Goal: Task Accomplishment & Management: Use online tool/utility

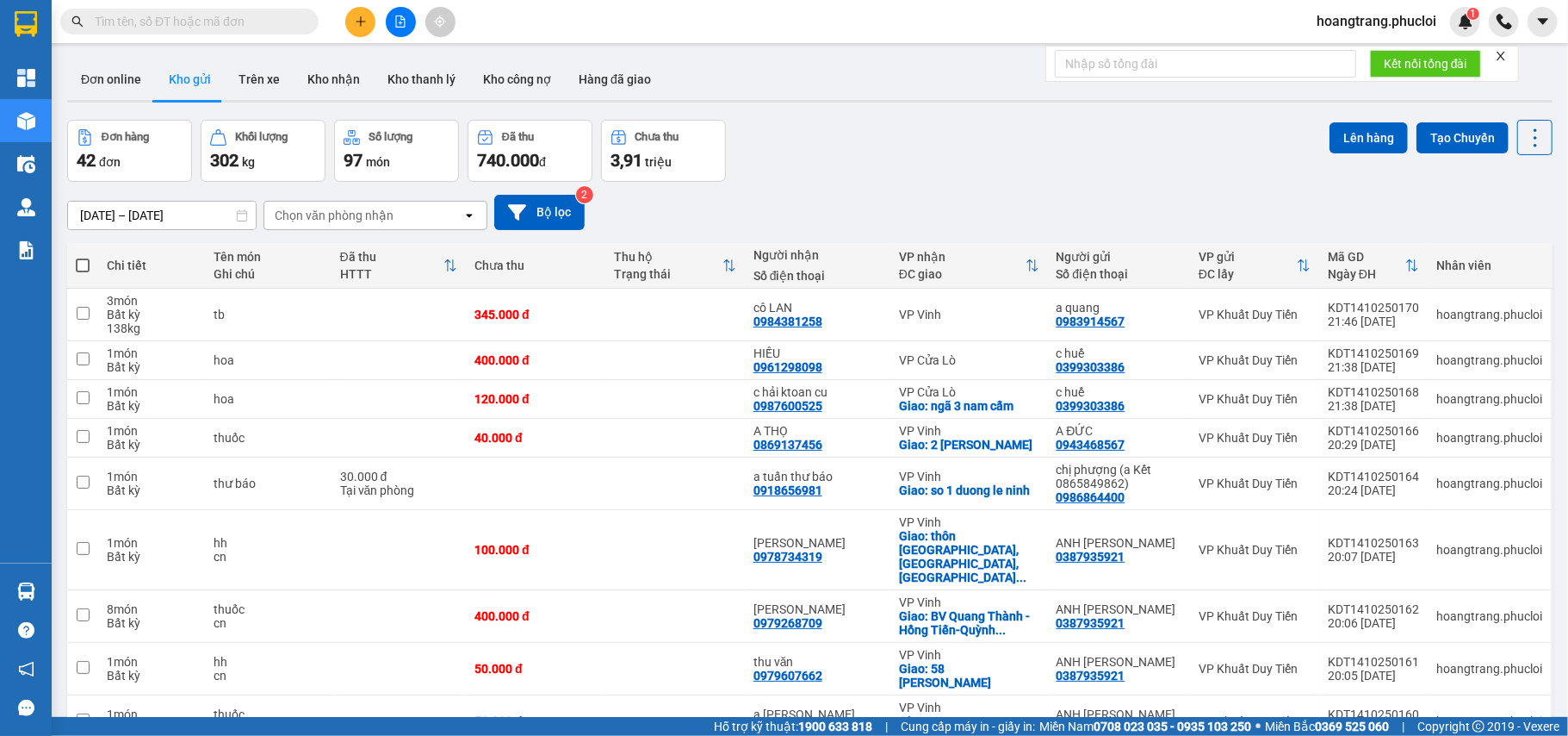
click at [88, 263] on span at bounding box center [83, 266] width 14 height 14
click at [83, 257] on input "checkbox" at bounding box center [83, 257] width 0 height 0
checkbox input "true"
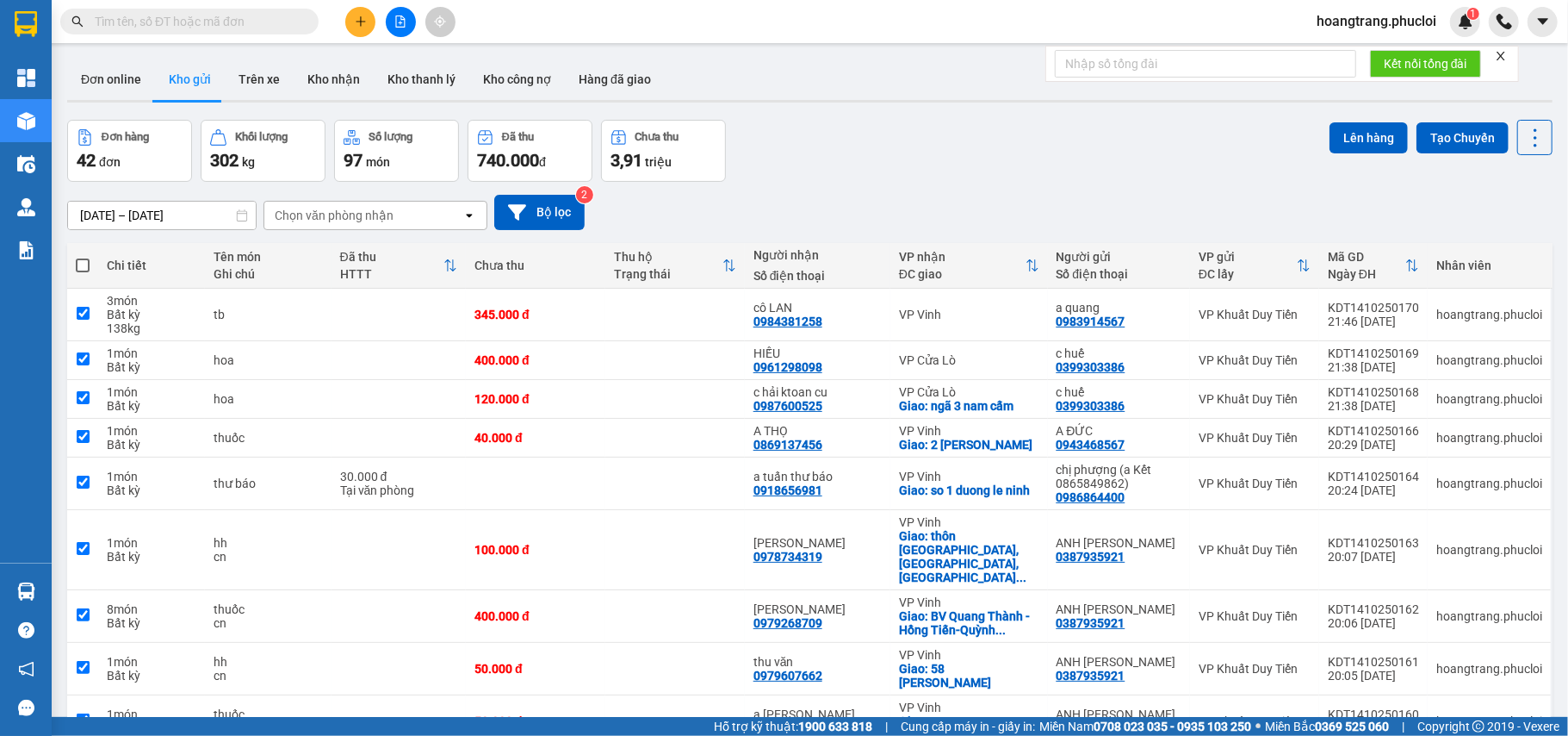
checkbox input "true"
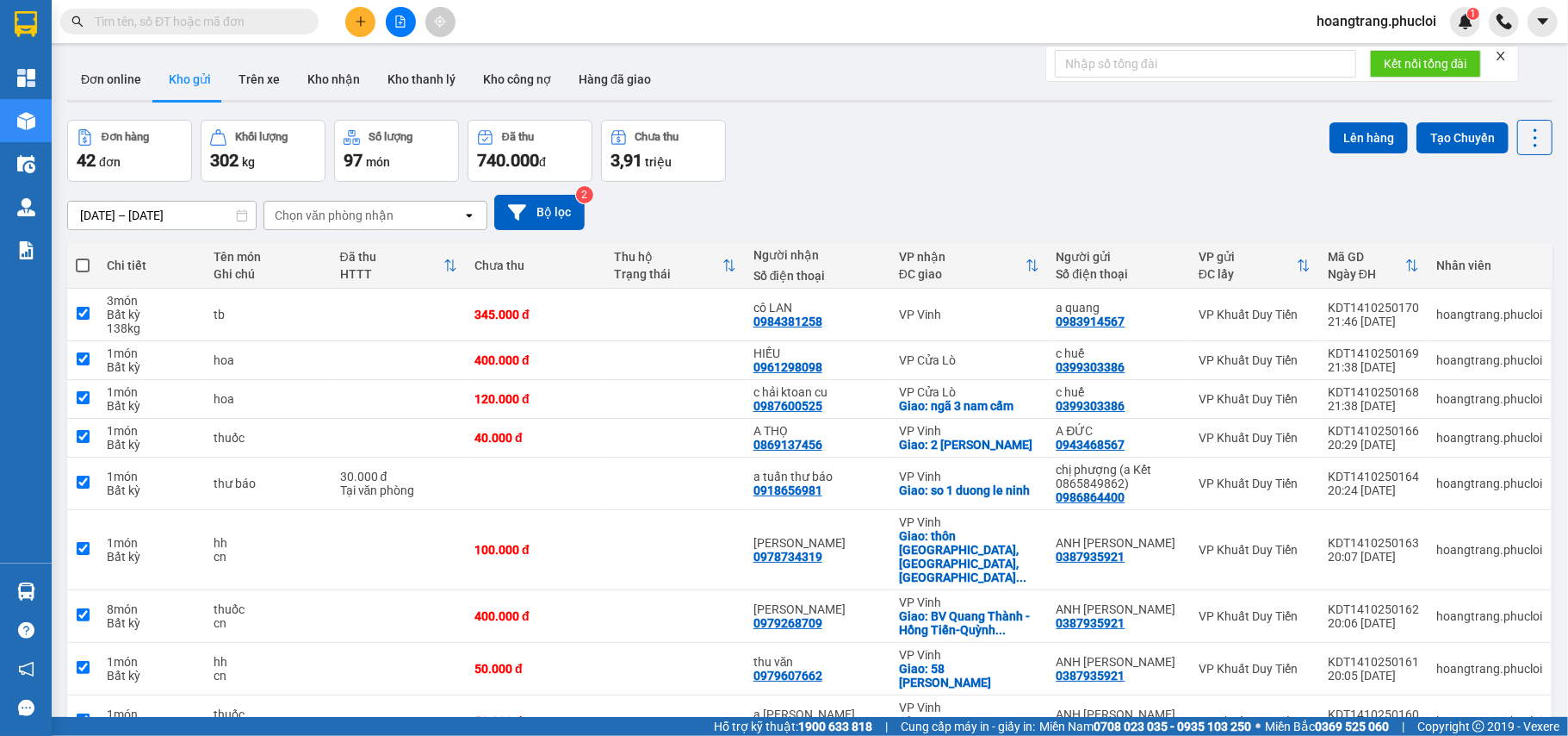
checkbox input "true"
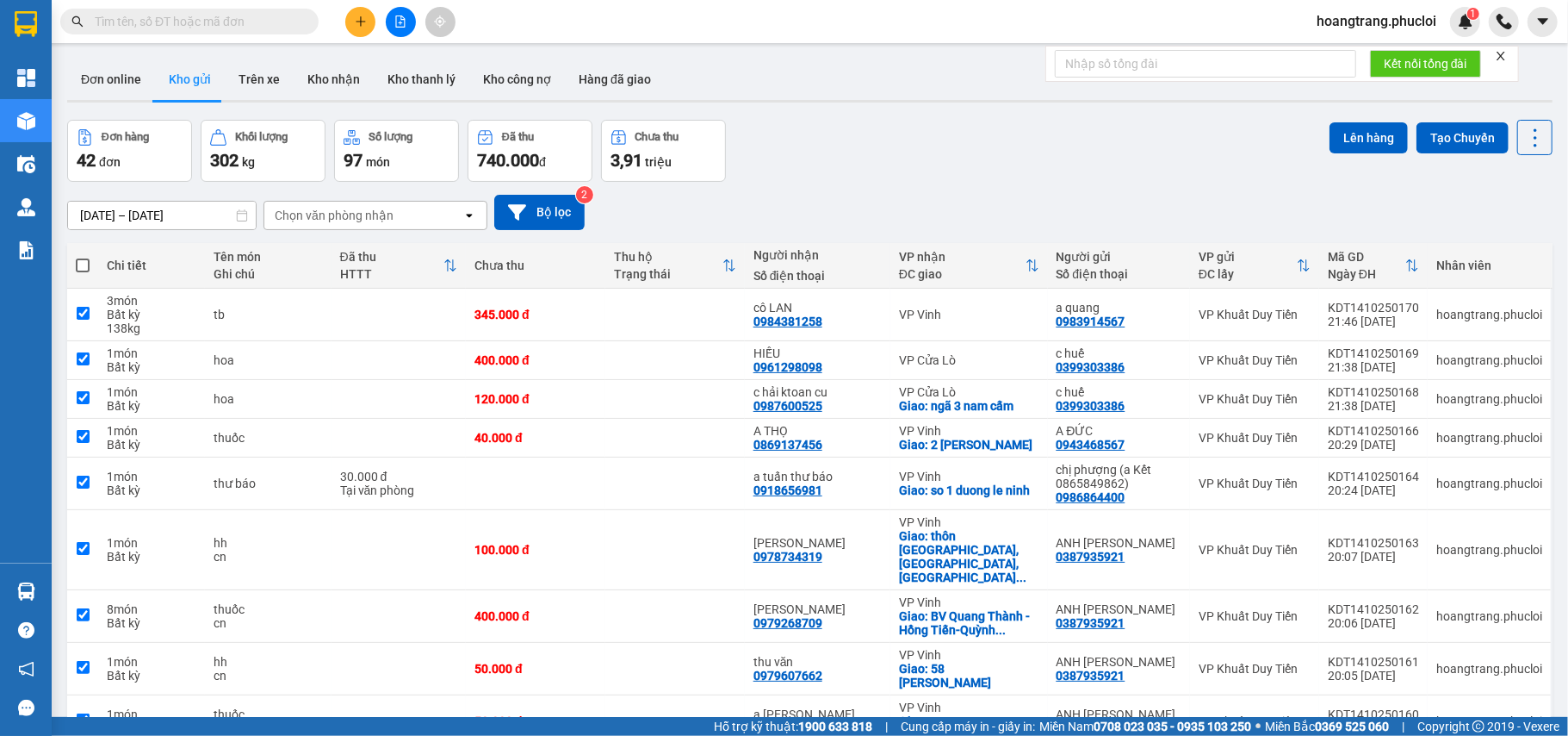
checkbox input "true"
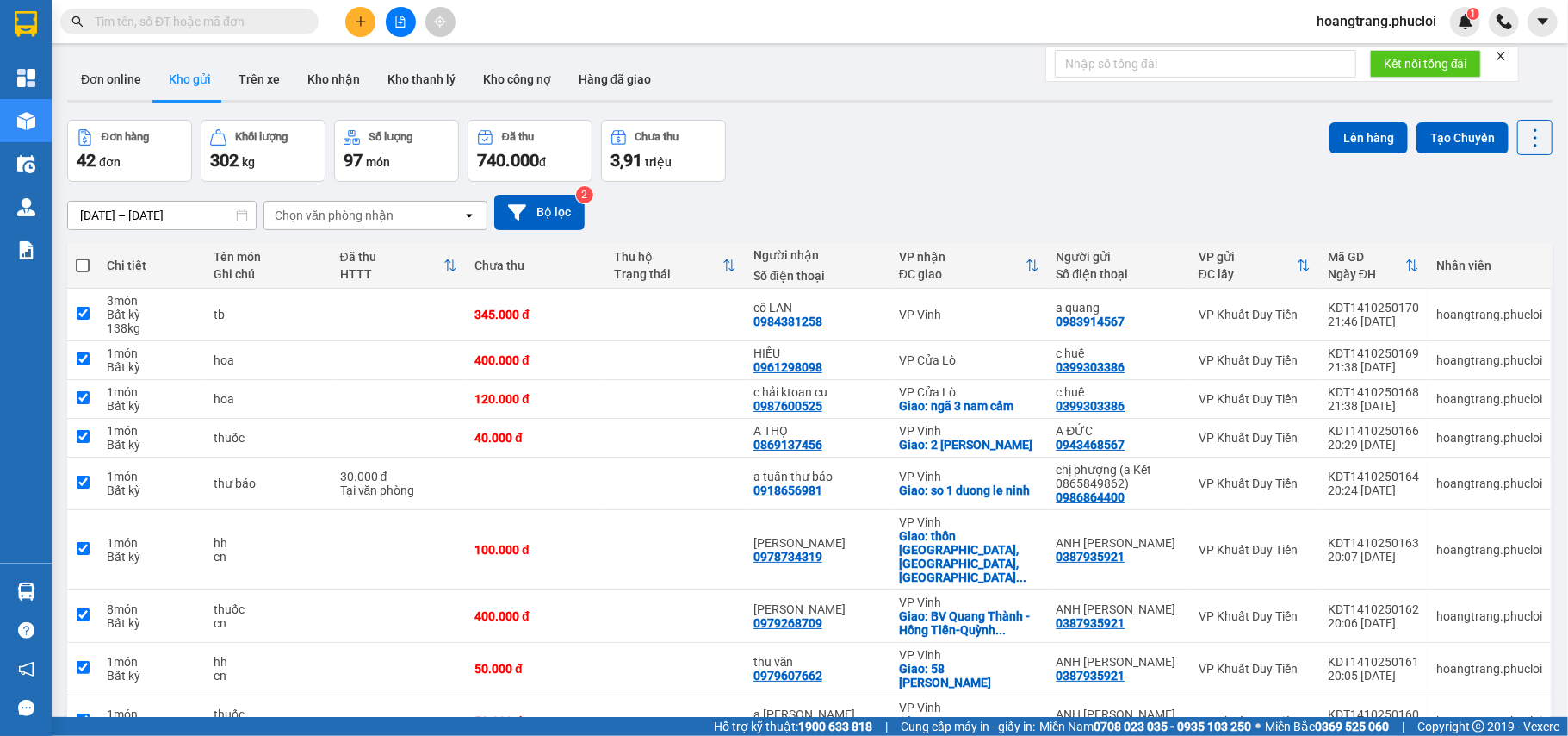
checkbox input "true"
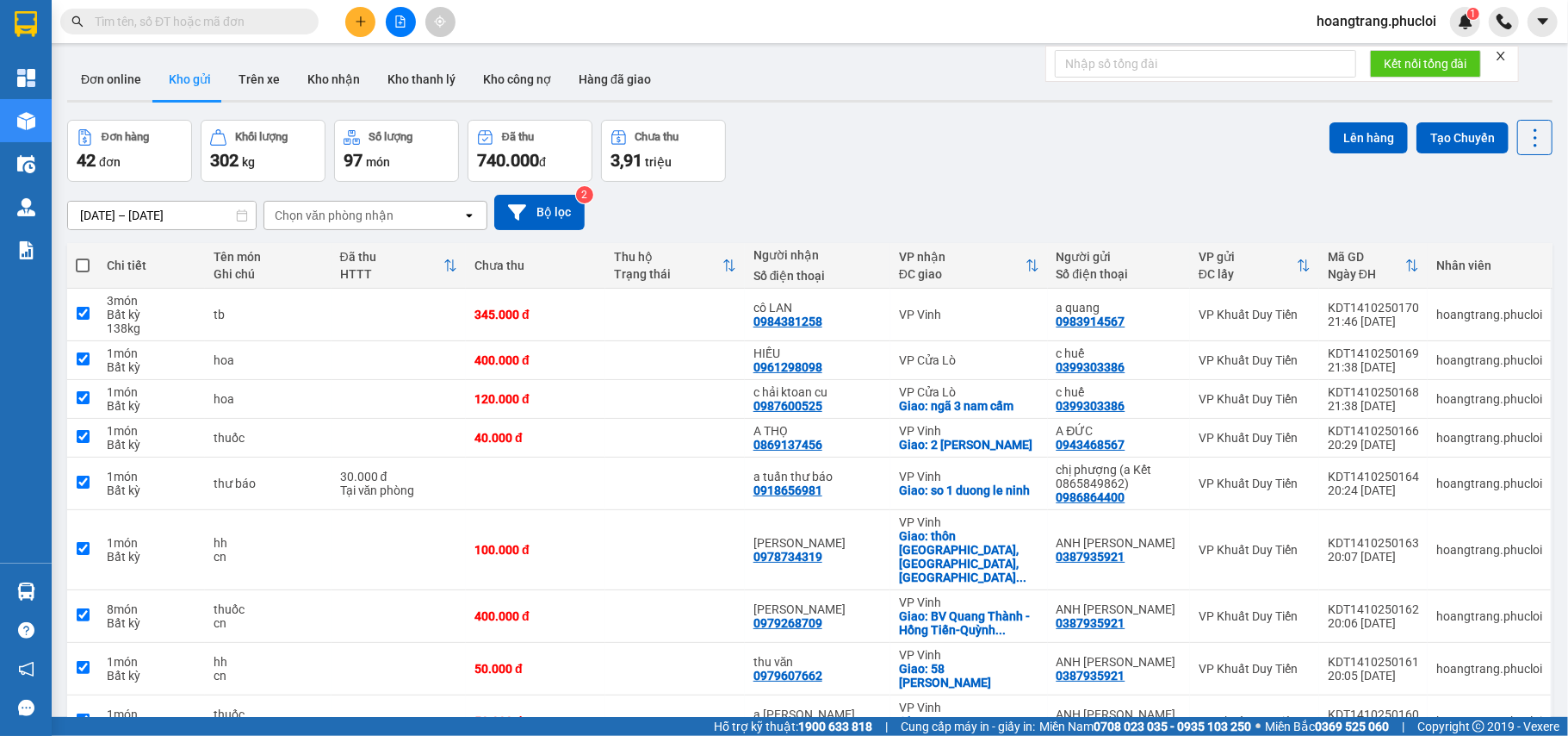
checkbox input "true"
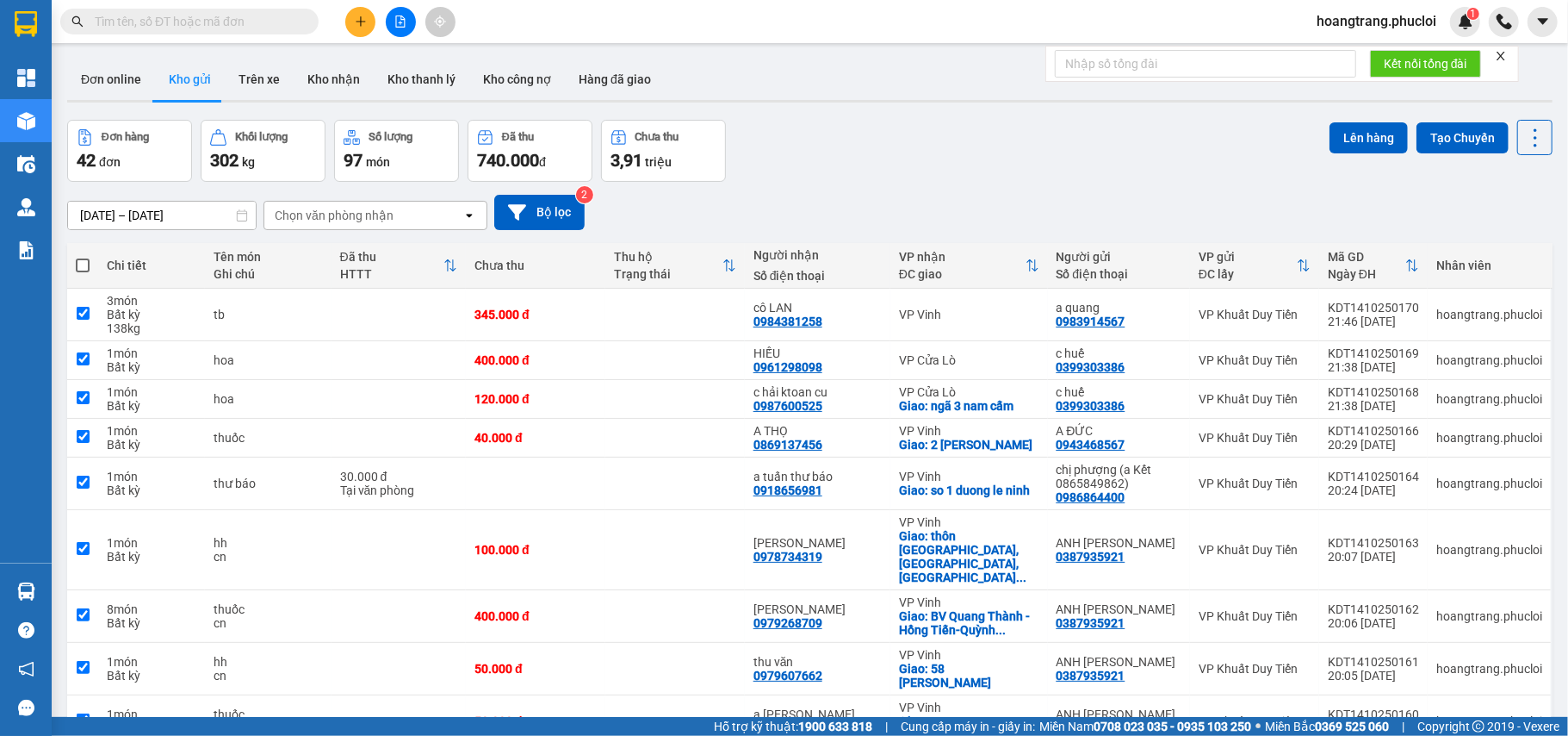
checkbox input "true"
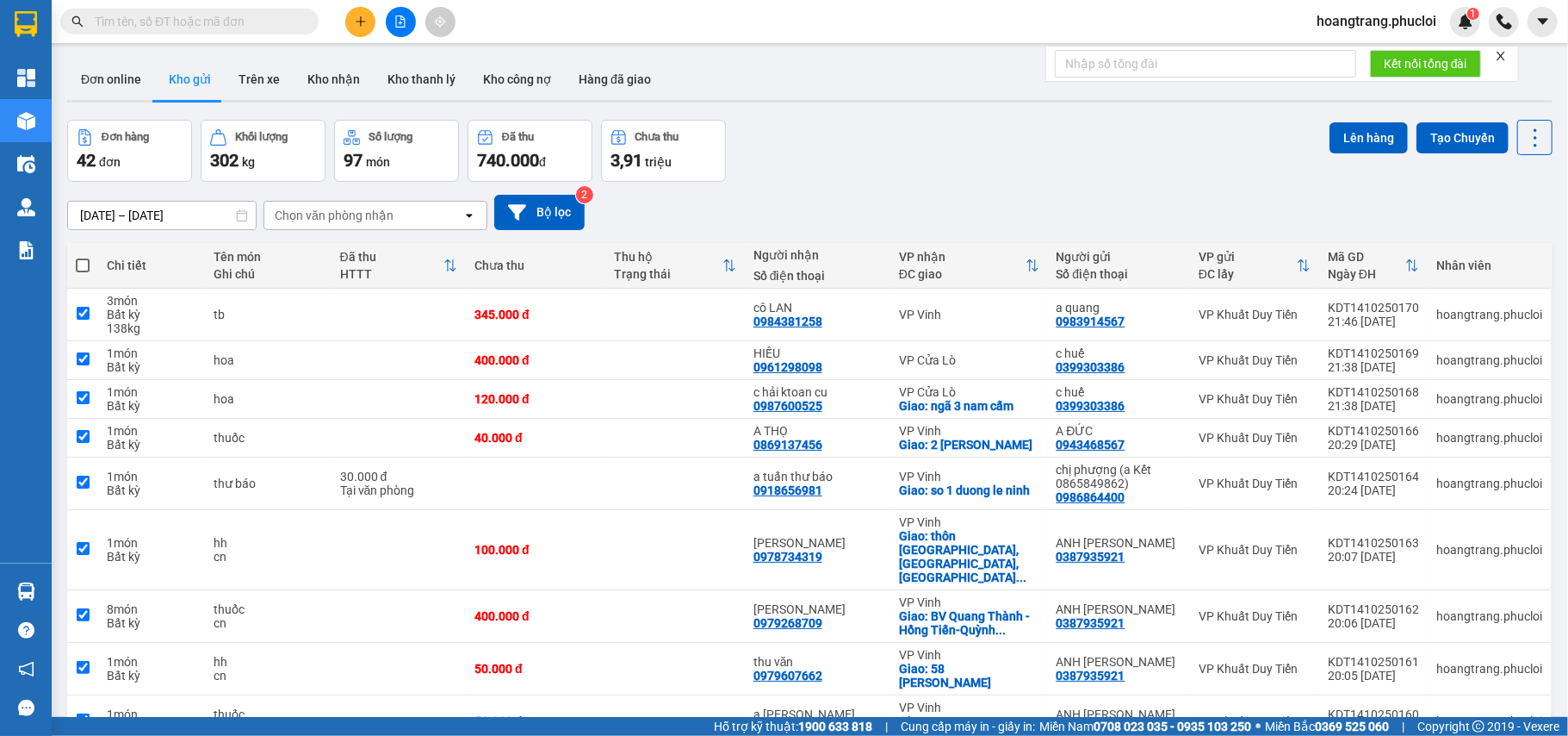
checkbox input "true"
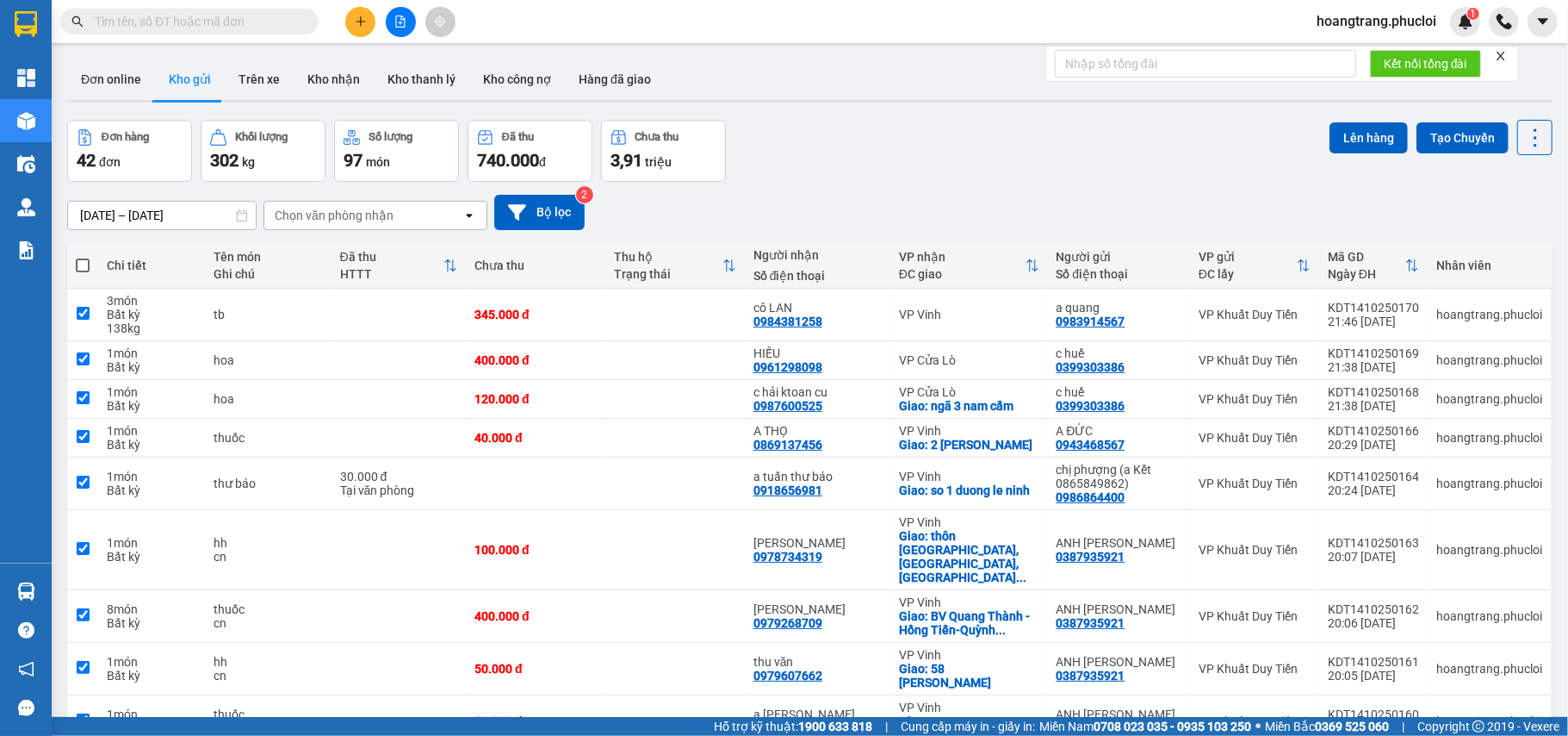
checkbox input "true"
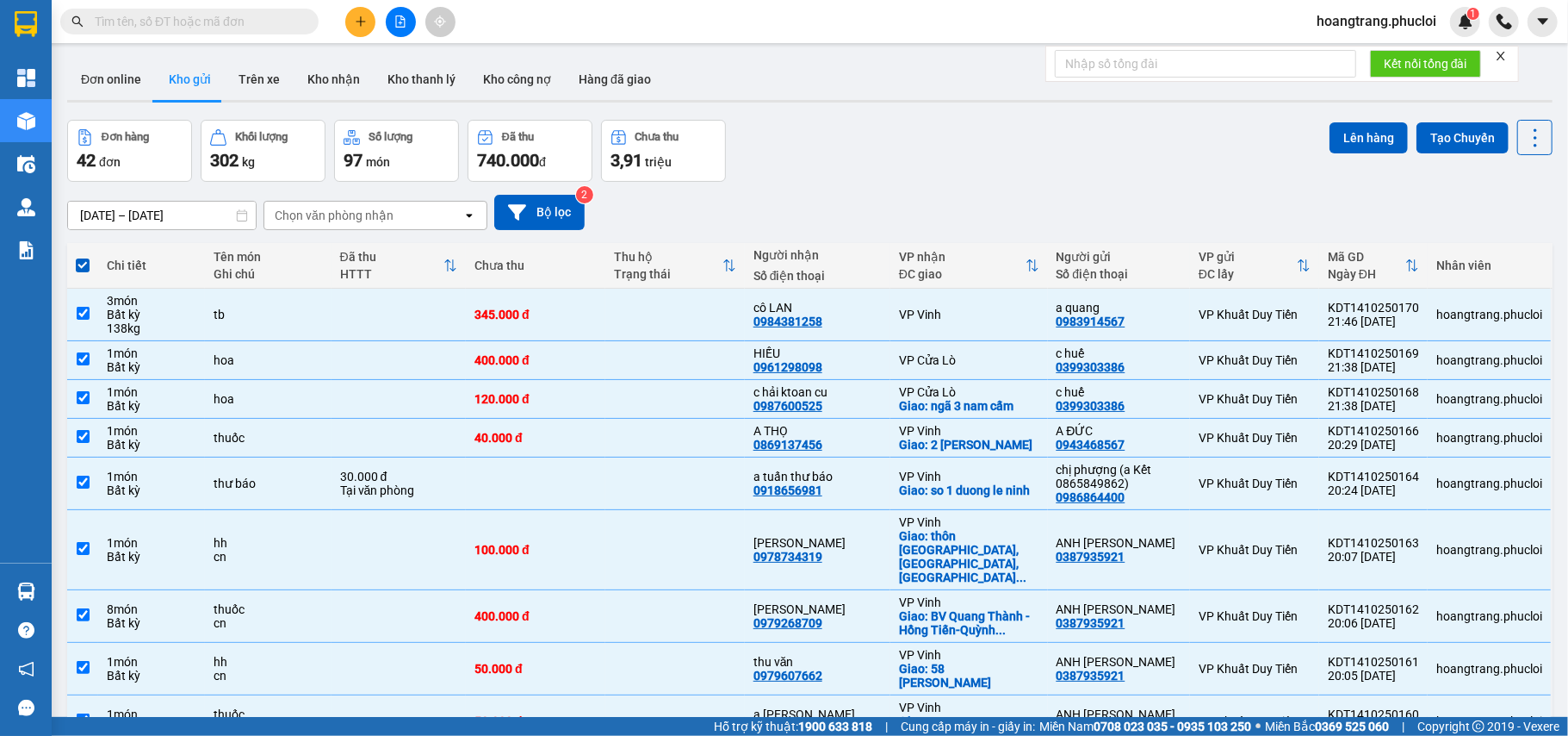
drag, startPoint x: 1326, startPoint y: 139, endPoint x: 1123, endPoint y: 198, distance: 211.4
click at [1330, 139] on button "Lên hàng" at bounding box center [1369, 138] width 79 height 31
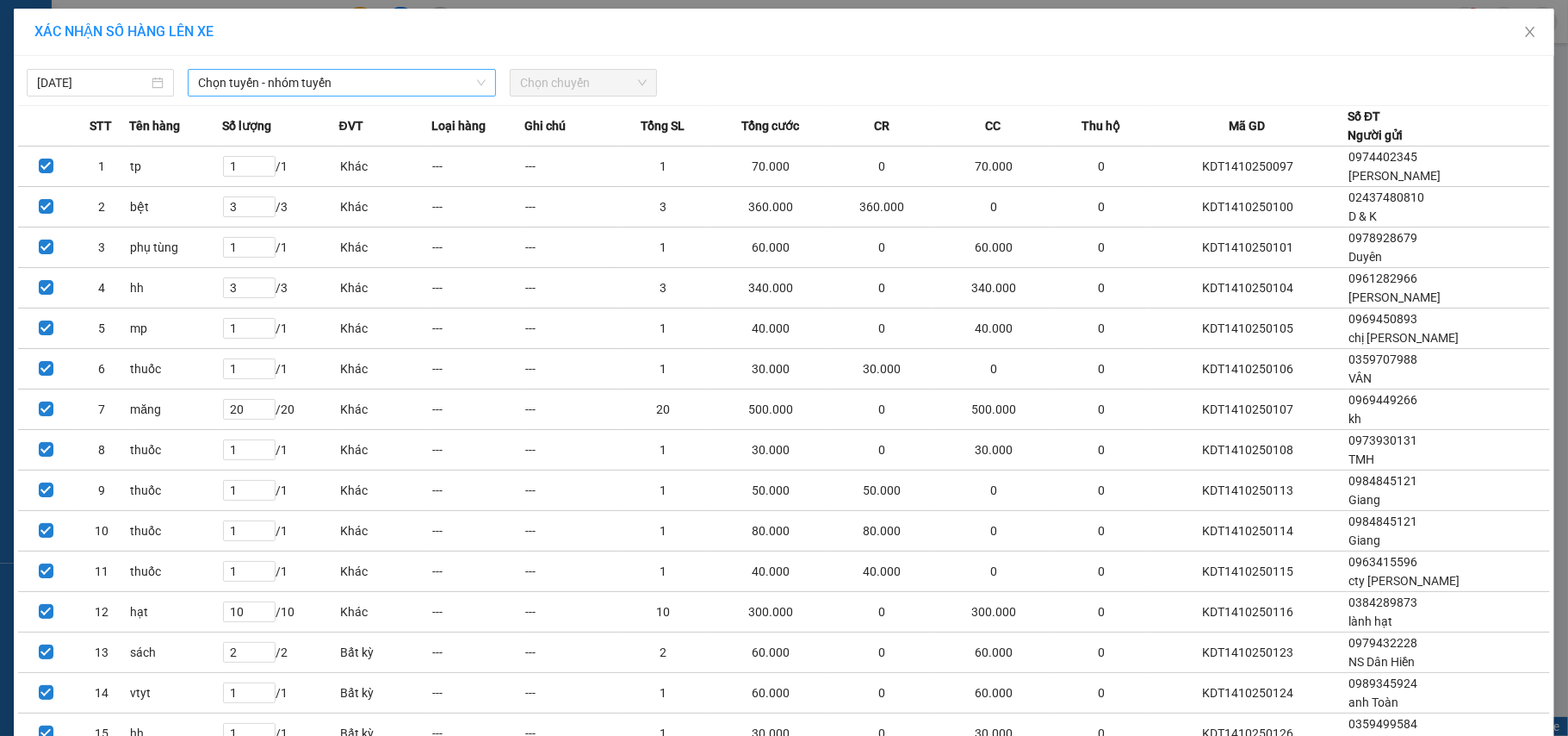
click at [198, 71] on span "Chọn tuyến - nhóm tuyến" at bounding box center [341, 82] width 288 height 26
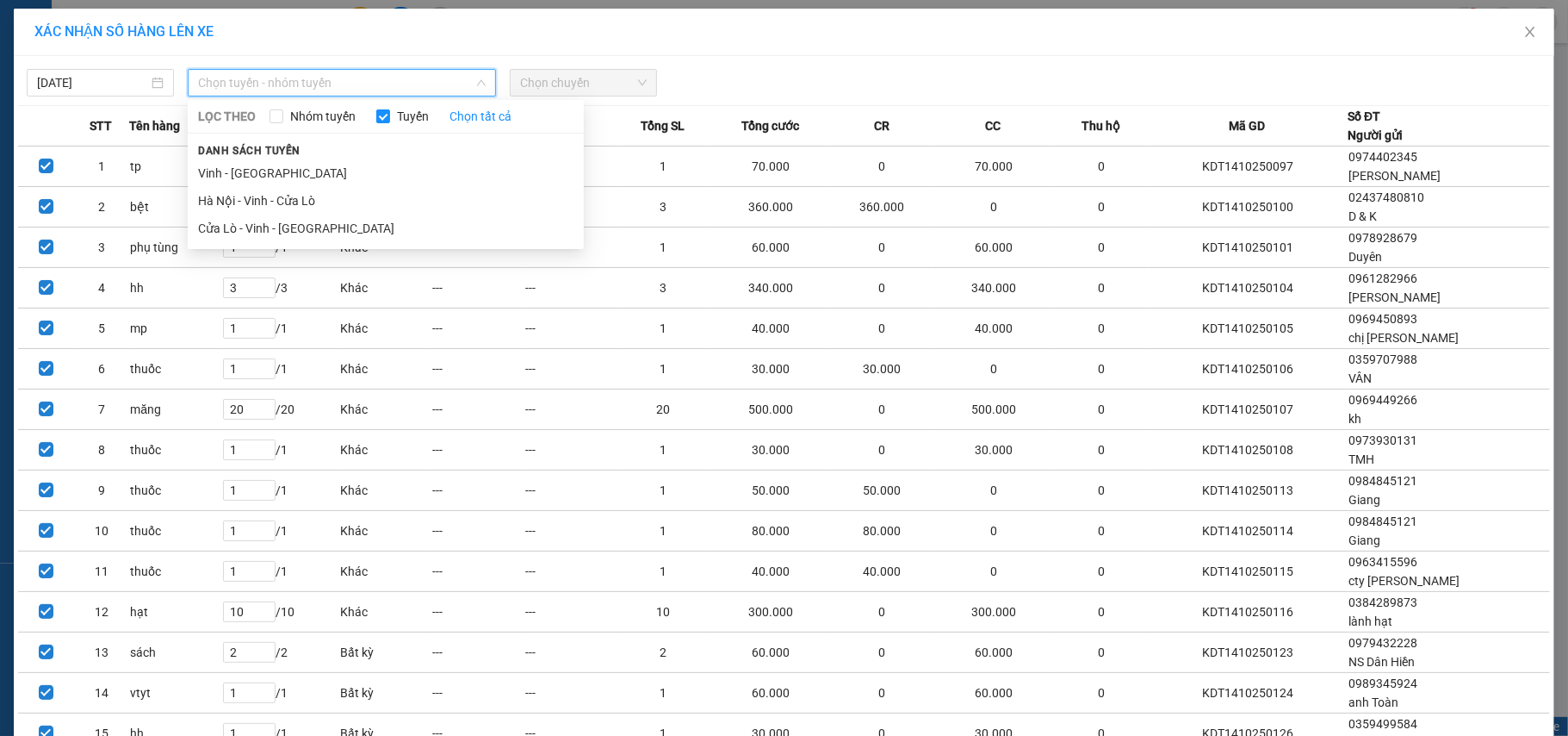
click at [370, 81] on span "Chọn tuyến - nhóm tuyến" at bounding box center [341, 82] width 288 height 26
click at [376, 199] on li "Hà Nội - Vinh - Cửa Lò" at bounding box center [386, 200] width 396 height 27
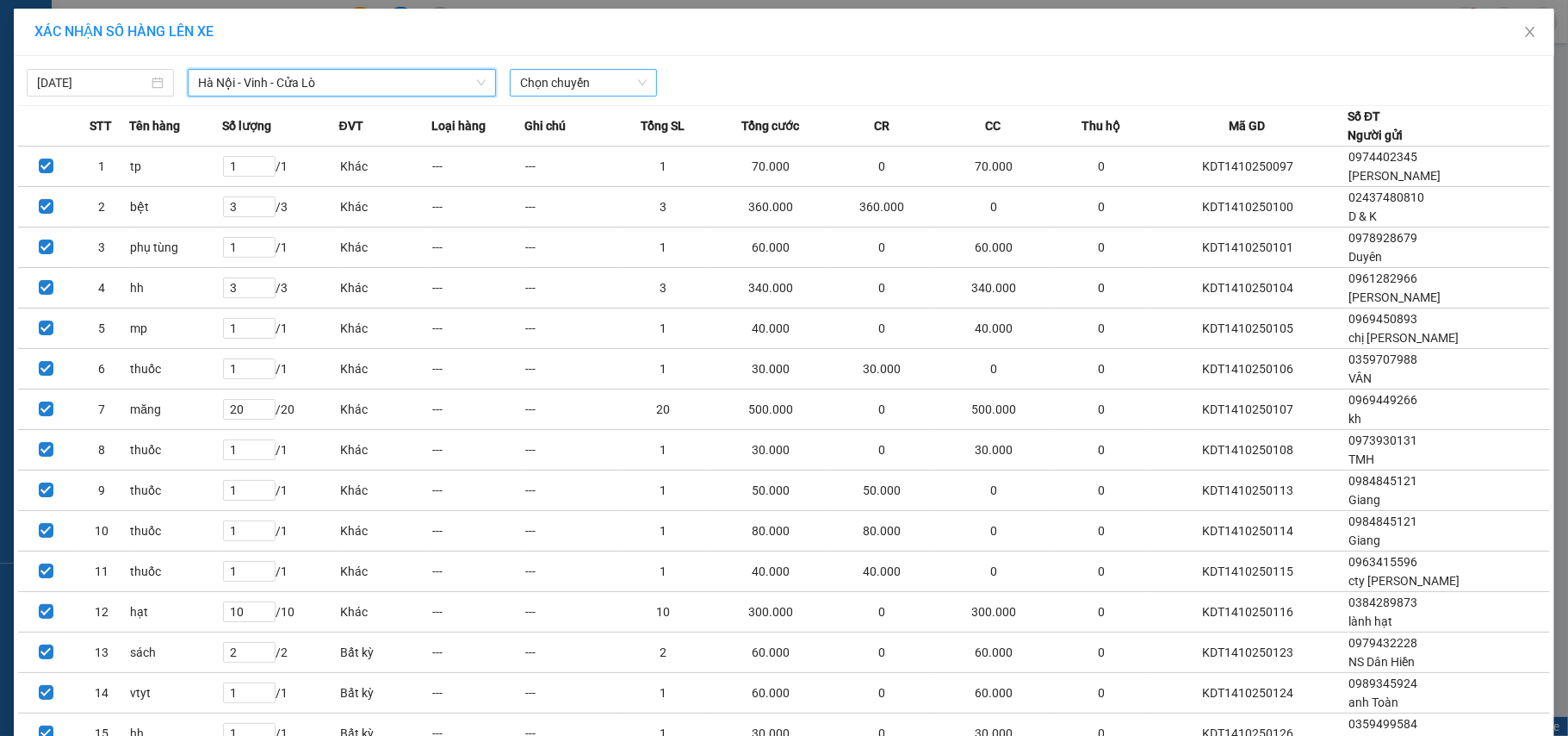
click at [594, 83] on span "Chọn chuyến" at bounding box center [583, 82] width 126 height 26
click at [591, 148] on div "23:00 (TC)" at bounding box center [580, 144] width 134 height 19
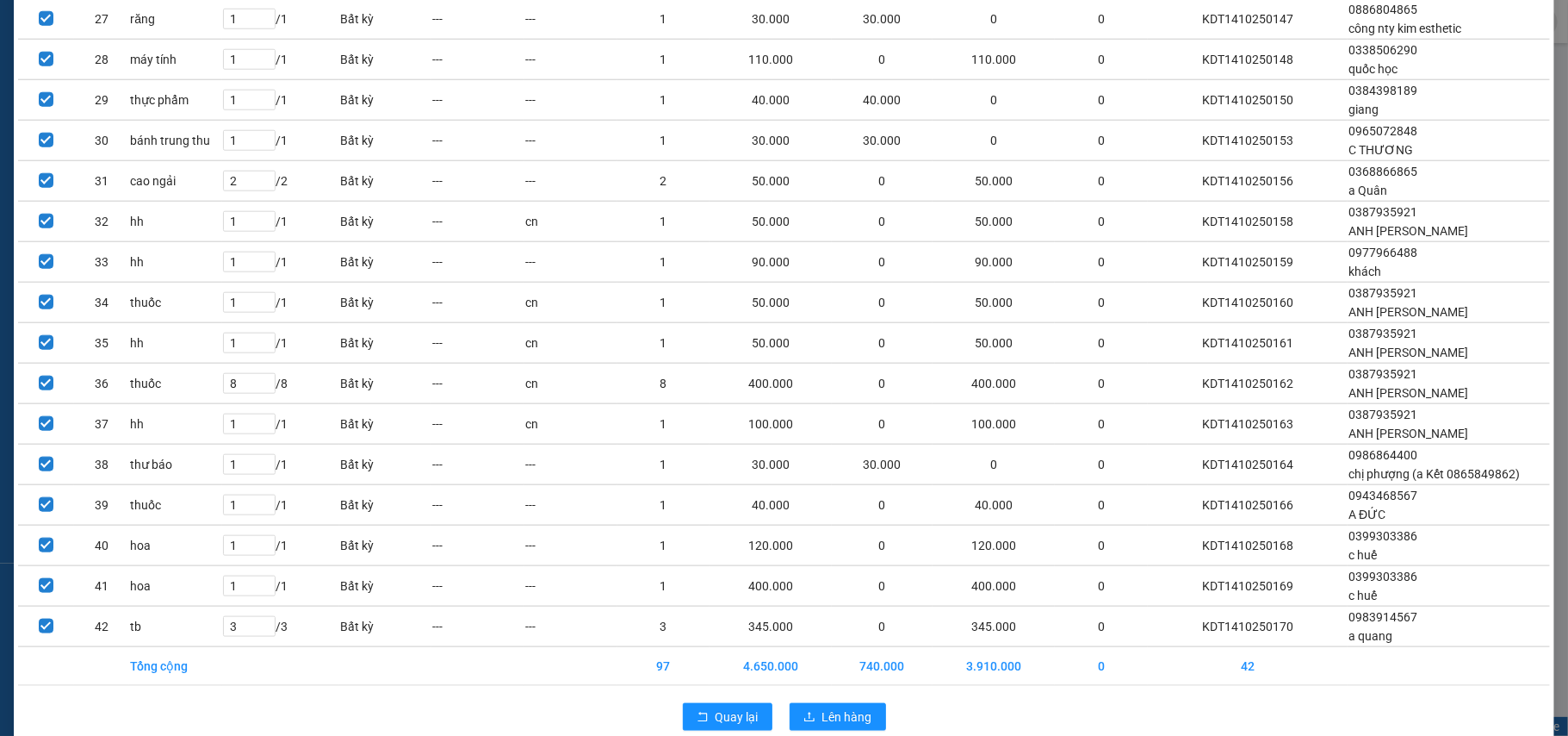
scroll to position [1270, 0]
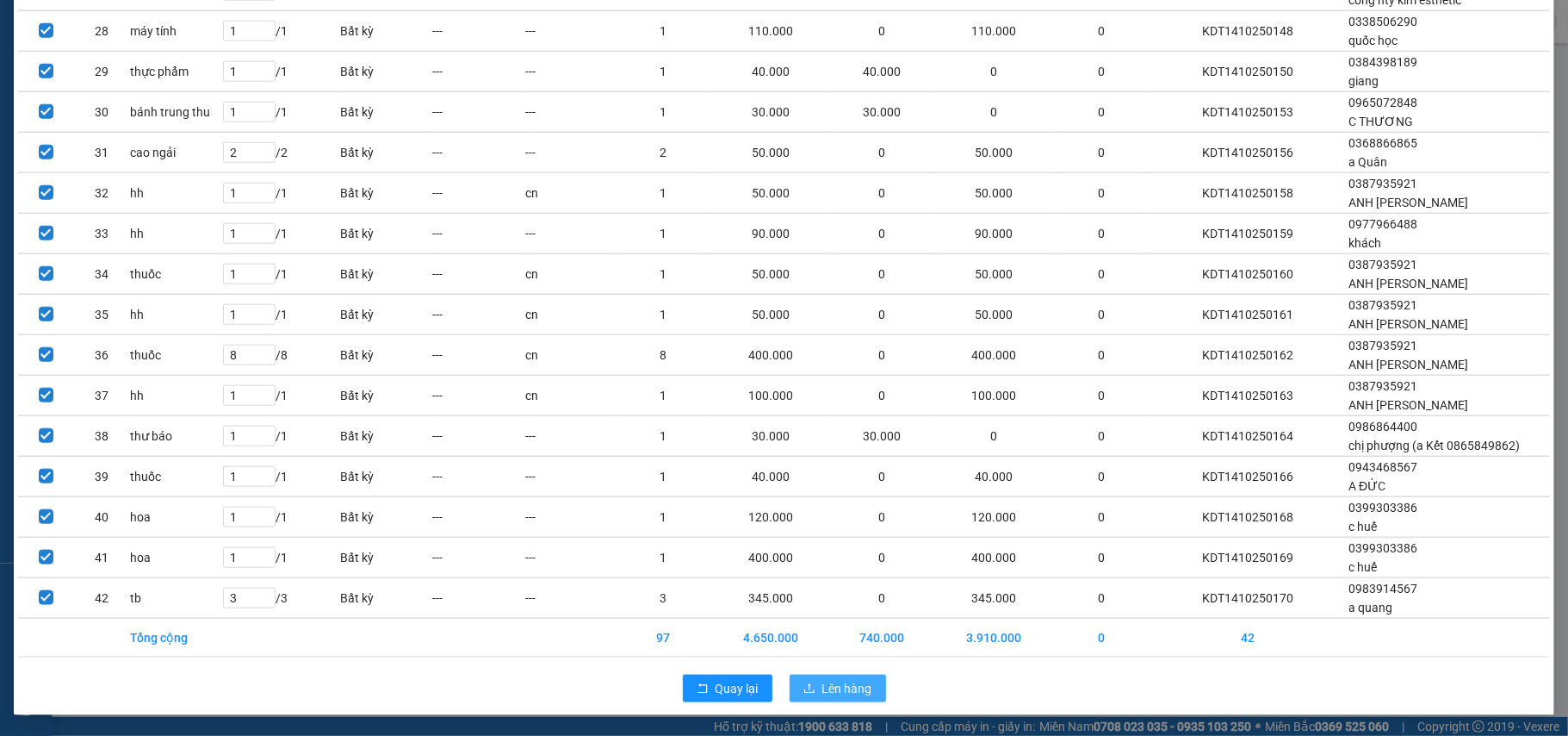
click at [841, 686] on span "Lên hàng" at bounding box center [847, 687] width 50 height 19
